Goal: Information Seeking & Learning: Learn about a topic

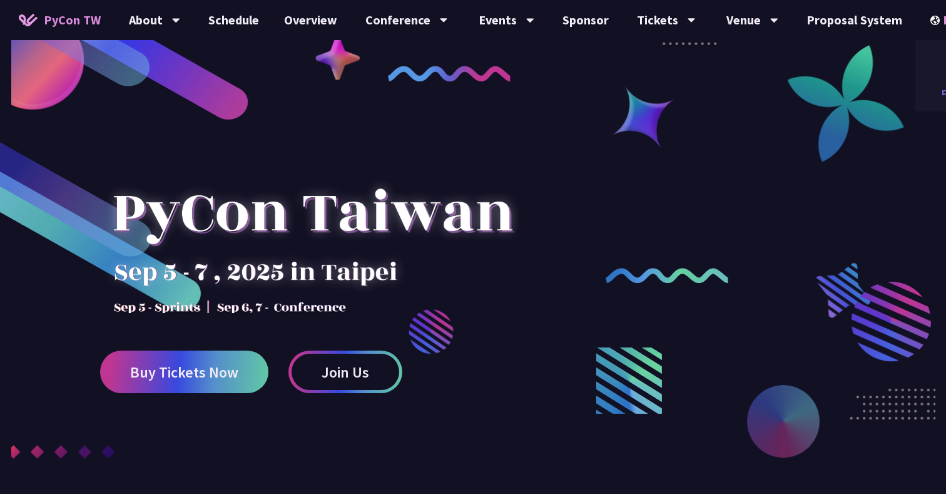
click at [925, 88] on div "中文" at bounding box center [952, 93] width 75 height 29
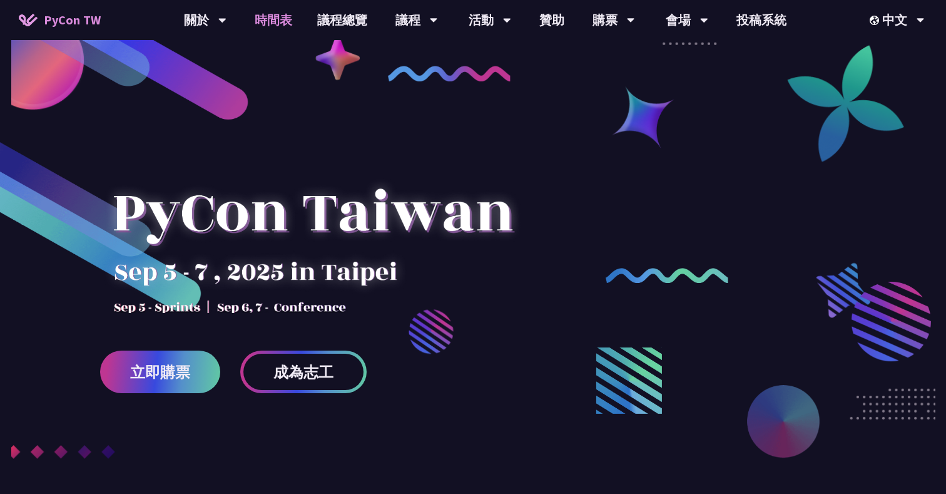
click at [287, 21] on link "時間表" at bounding box center [273, 20] width 63 height 40
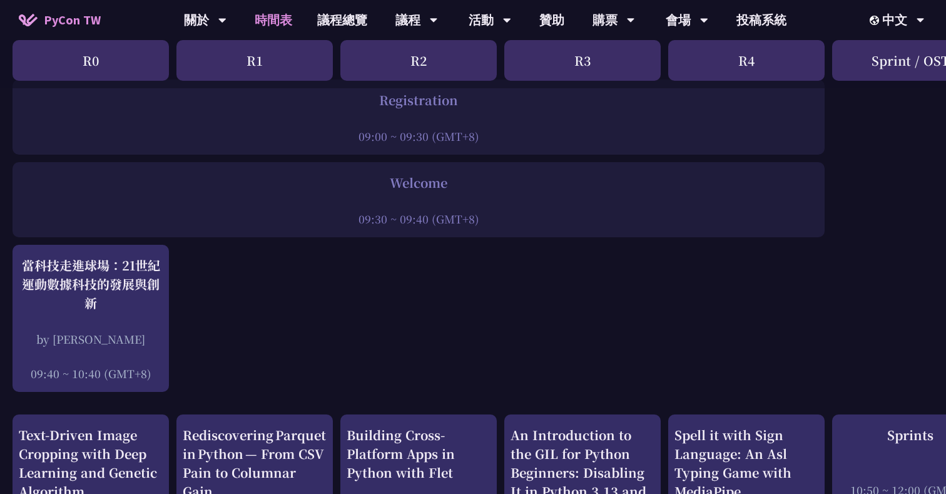
scroll to position [183, 0]
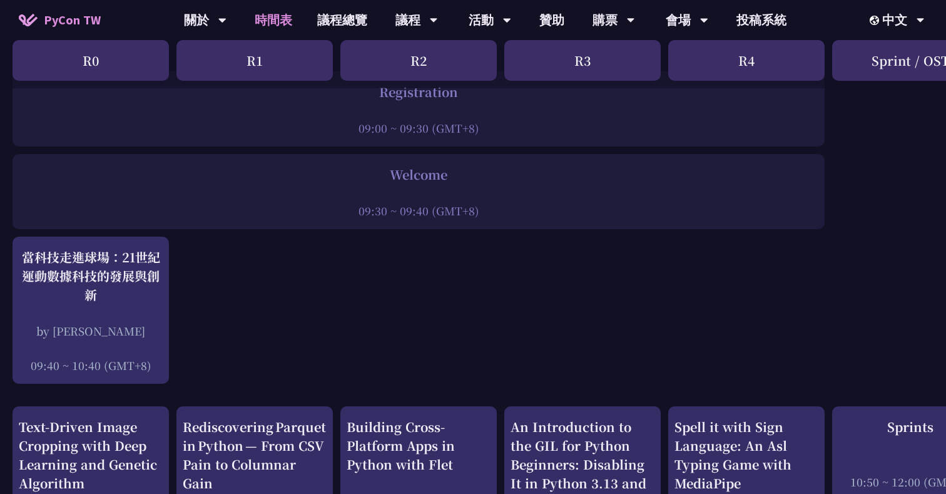
click at [377, 74] on div "R2" at bounding box center [418, 60] width 156 height 41
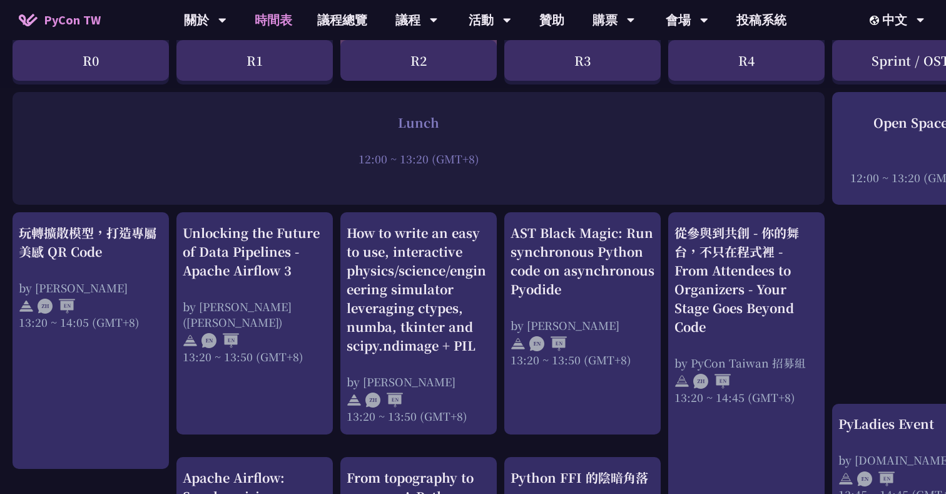
scroll to position [941, 0]
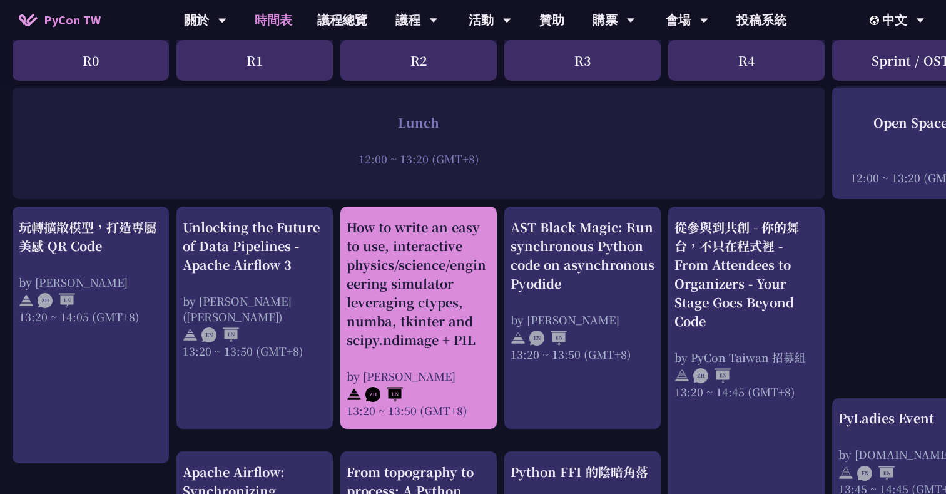
click at [443, 324] on div "How to write an easy to use, interactive physics/science/engineering simulator …" at bounding box center [419, 283] width 144 height 131
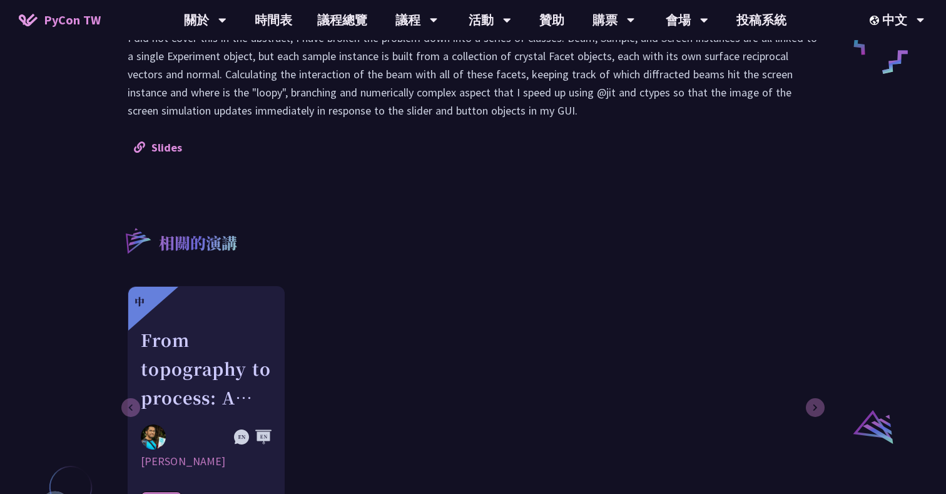
scroll to position [679, 0]
click at [163, 150] on link "Slides" at bounding box center [158, 147] width 48 height 14
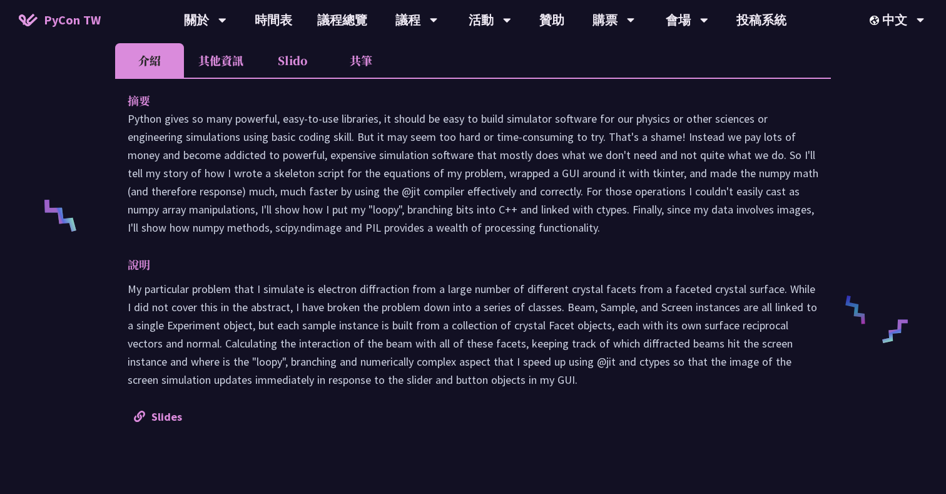
scroll to position [408, 0]
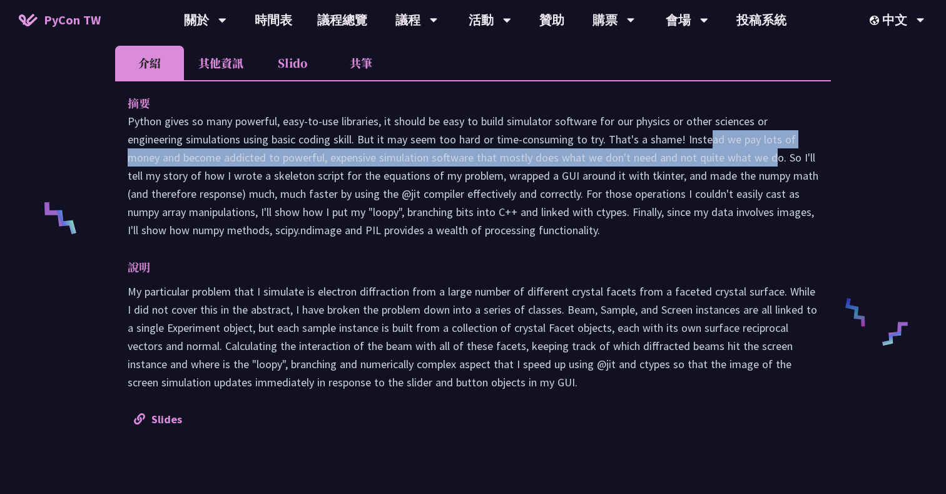
drag, startPoint x: 609, startPoint y: 143, endPoint x: 667, endPoint y: 150, distance: 58.7
click at [667, 150] on p "Python gives so many powerful, easy-to-use libraries, it should be easy to buil…" at bounding box center [473, 175] width 691 height 127
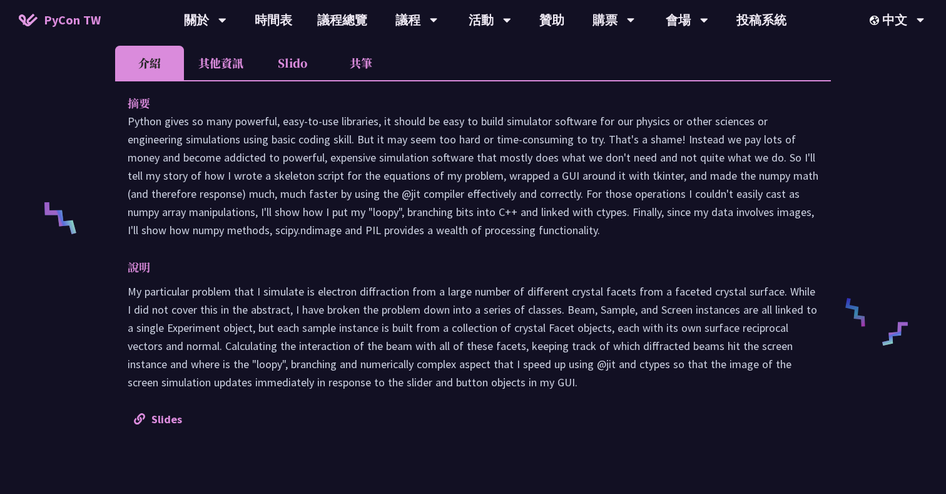
click at [225, 65] on li "其他資訊" at bounding box center [221, 63] width 74 height 34
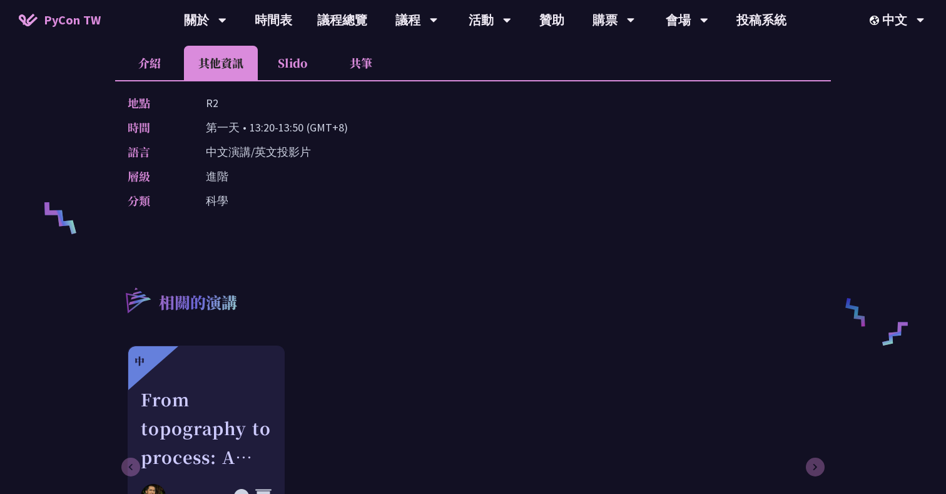
click at [294, 71] on li "Slido" at bounding box center [292, 63] width 69 height 34
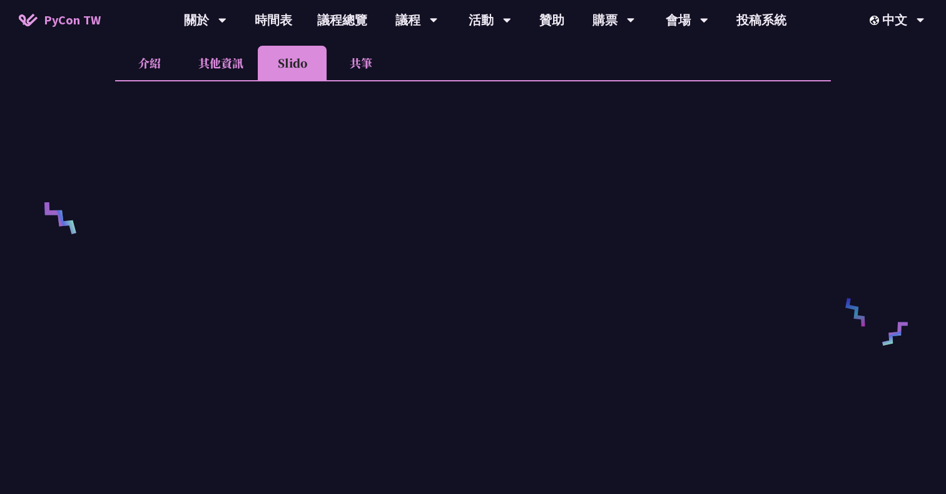
click at [349, 62] on li "共筆" at bounding box center [361, 63] width 69 height 34
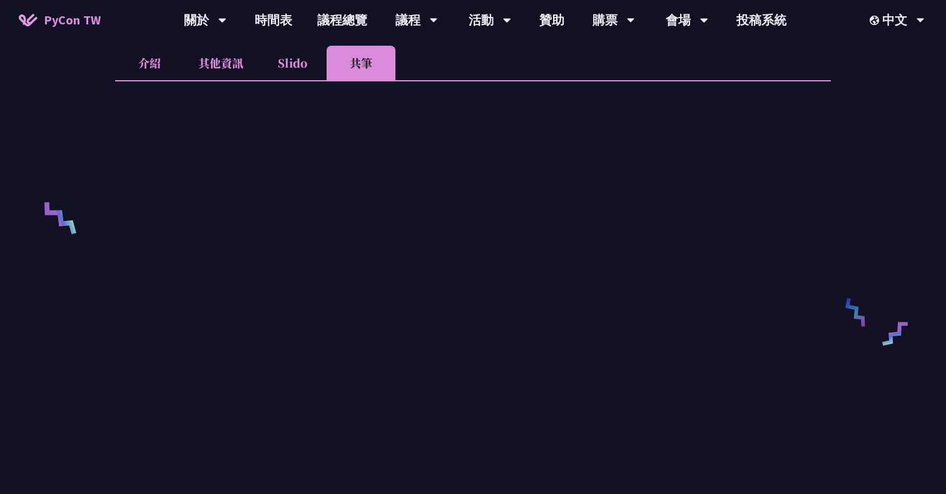
click at [149, 61] on li "介紹" at bounding box center [149, 63] width 69 height 34
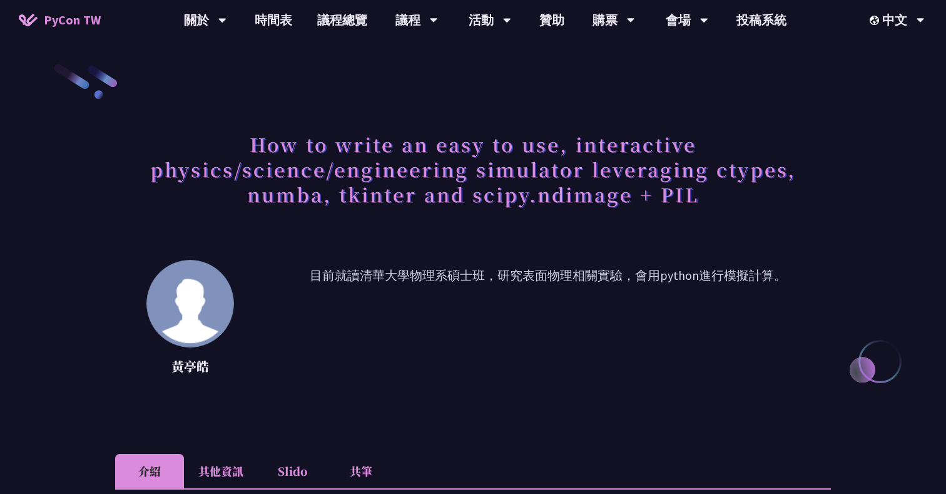
scroll to position [0, 0]
